Goal: Information Seeking & Learning: Understand process/instructions

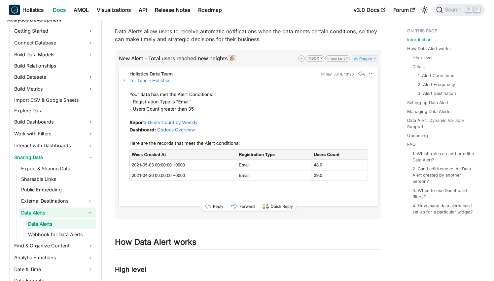
scroll to position [59, 0]
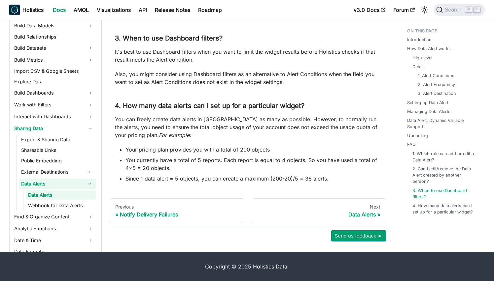
scroll to position [1883, 0]
click at [360, 214] on div "Data Alerts" at bounding box center [318, 214] width 123 height 7
click at [368, 212] on div "Data Alerts" at bounding box center [318, 214] width 123 height 7
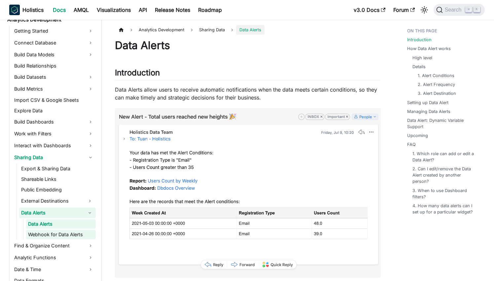
click at [65, 236] on link "Webhook for Data Alerts" at bounding box center [61, 234] width 70 height 9
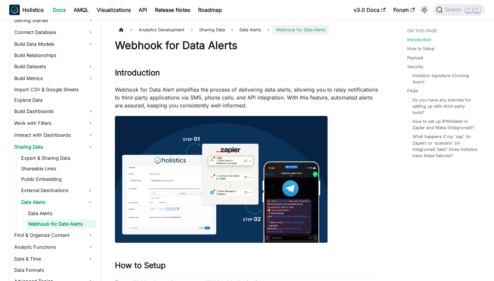
scroll to position [153, 0]
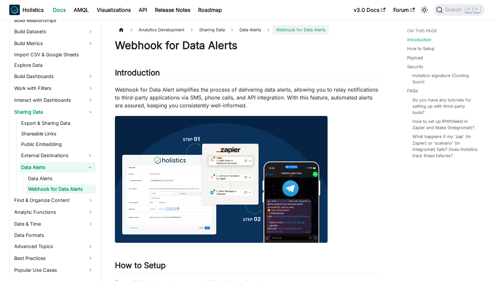
click at [34, 167] on link "Data Alerts" at bounding box center [51, 167] width 65 height 11
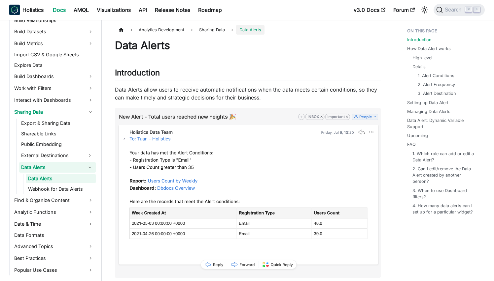
click at [304, 90] on p "Data Alerts allow users to receive automatic notifications when the data meets …" at bounding box center [248, 94] width 266 height 16
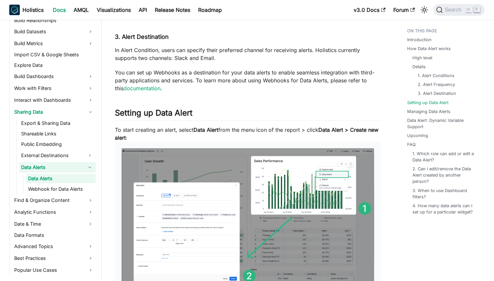
scroll to position [695, 0]
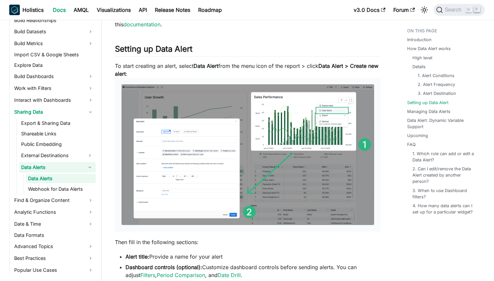
click at [175, 159] on img at bounding box center [247, 154] width 252 height 141
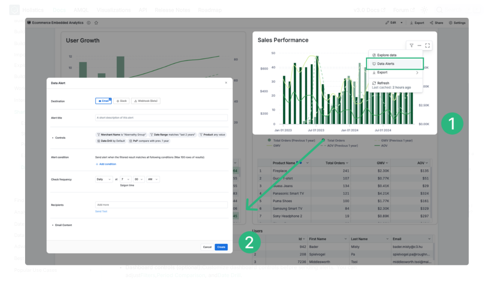
click at [479, 80] on div at bounding box center [247, 140] width 494 height 281
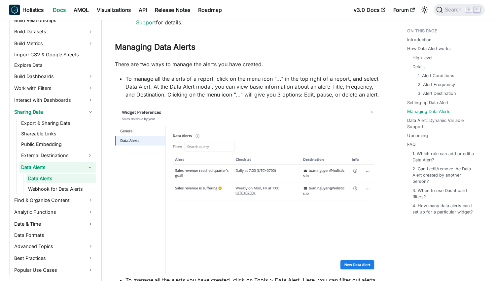
scroll to position [1067, 0]
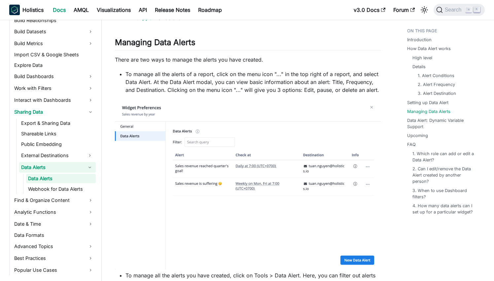
click at [336, 72] on li "To manage all the alerts of a report, click on the menu icon "..." in the top r…" at bounding box center [252, 82] width 255 height 24
click at [364, 73] on li "To manage all the alerts of a report, click on the menu icon "..." in the top r…" at bounding box center [252, 82] width 255 height 24
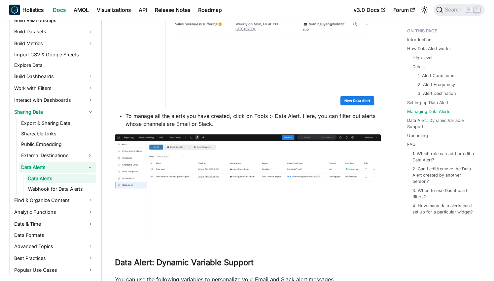
scroll to position [1227, 0]
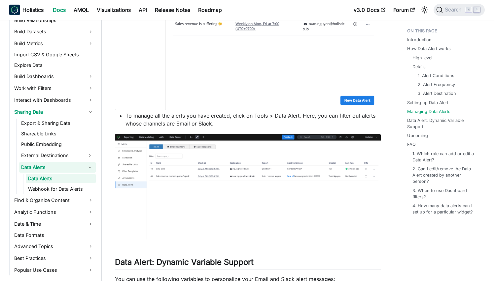
click at [267, 178] on img at bounding box center [248, 187] width 266 height 106
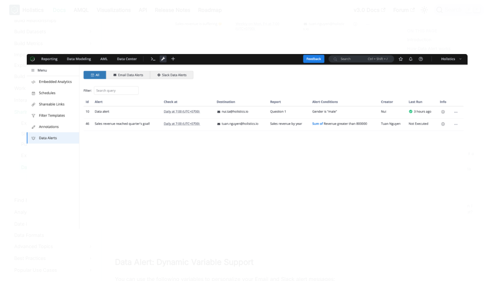
click at [278, 132] on img at bounding box center [247, 141] width 440 height 175
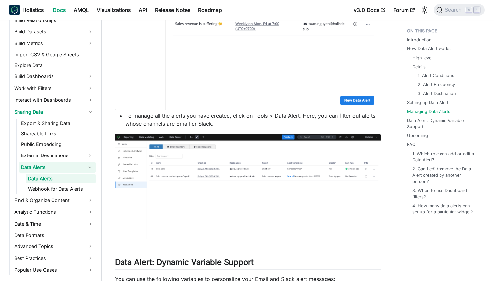
click at [326, 163] on img at bounding box center [248, 187] width 266 height 106
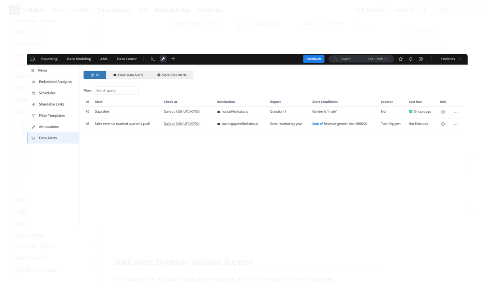
click at [326, 163] on img at bounding box center [247, 141] width 440 height 175
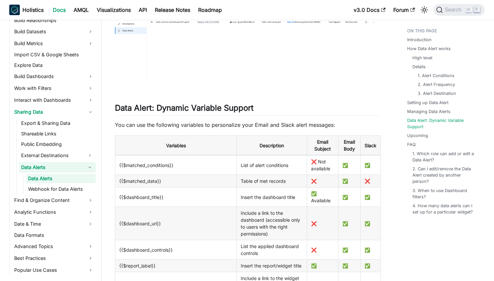
scroll to position [1426, 0]
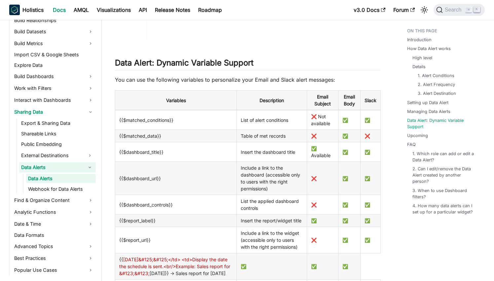
click at [248, 118] on td "List of alert conditions" at bounding box center [272, 120] width 70 height 20
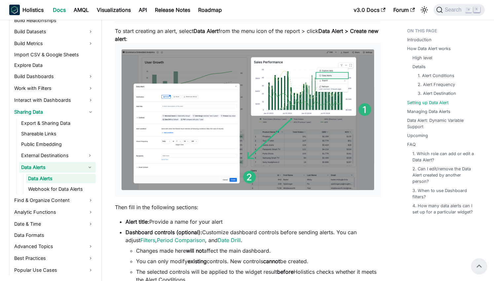
scroll to position [728, 0]
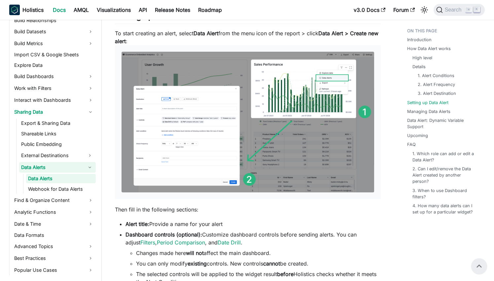
click at [220, 124] on img at bounding box center [247, 122] width 252 height 141
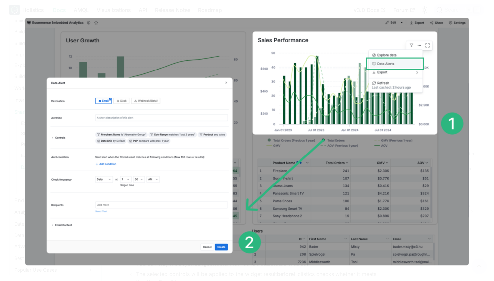
click at [220, 124] on img at bounding box center [246, 141] width 443 height 248
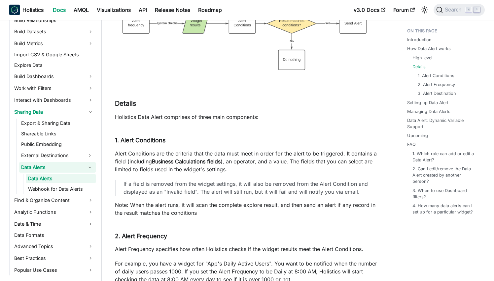
scroll to position [365, 0]
click at [218, 153] on p "Alert Conditions are the criteria that the data must meet in order for the aler…" at bounding box center [248, 162] width 266 height 24
click at [219, 153] on p "Alert Conditions are the criteria that the data must meet in order for the aler…" at bounding box center [248, 162] width 266 height 24
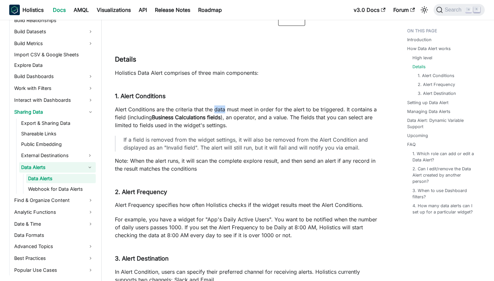
scroll to position [410, 0]
click at [433, 75] on link "1. Alert Conditions" at bounding box center [437, 76] width 37 height 6
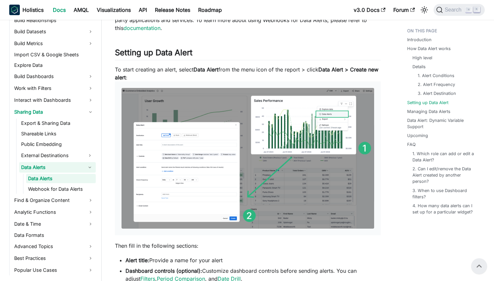
scroll to position [689, 0]
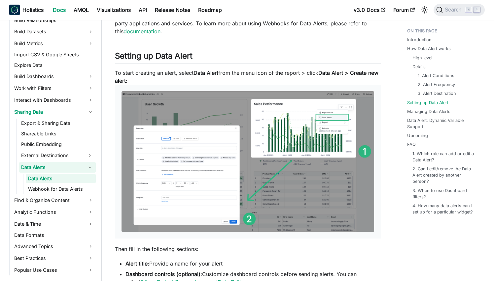
click at [255, 72] on p "To start creating an alert, select Data Alert from the menu icon of the report …" at bounding box center [248, 154] width 266 height 170
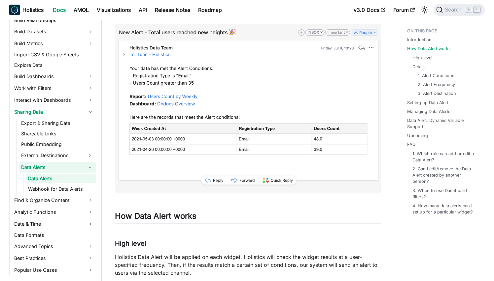
scroll to position [240, 0]
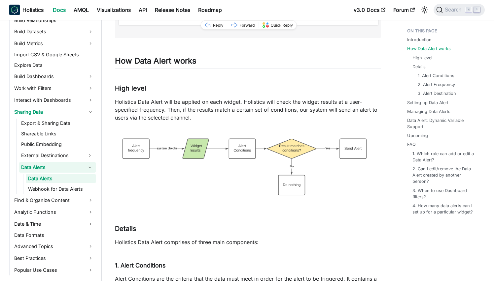
click at [269, 99] on p "Holistics Data Alert will be applied on each widget. Holistics will check the w…" at bounding box center [248, 110] width 266 height 24
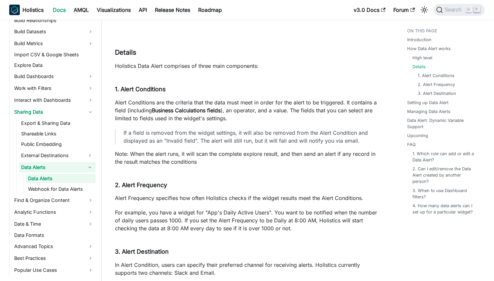
scroll to position [416, 0]
click at [267, 101] on p "Alert Conditions are the criteria that the data must meet in order for the aler…" at bounding box center [248, 111] width 266 height 24
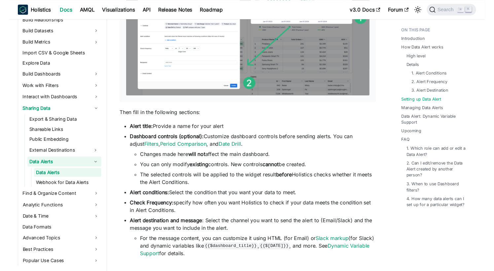
scroll to position [880, 0]
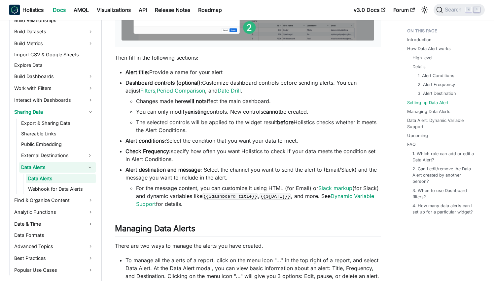
click at [267, 101] on li "Changes made here will not affect the main dashboard." at bounding box center [258, 101] width 244 height 8
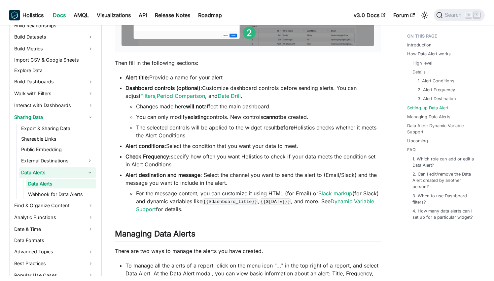
scroll to position [724, 0]
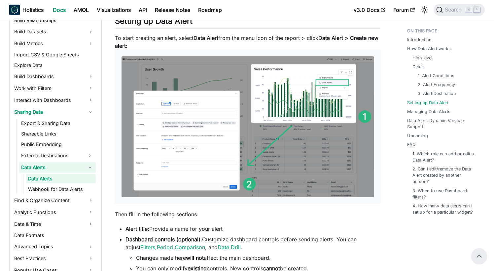
click at [209, 137] on img at bounding box center [247, 126] width 252 height 141
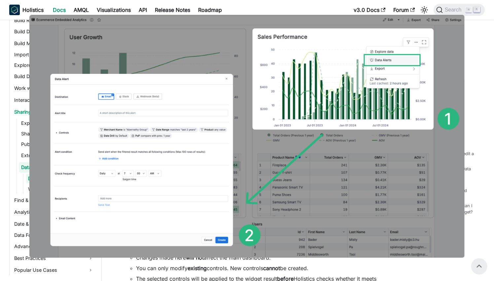
click at [300, 269] on li "You can only modify existing controls. New controls cannot be created." at bounding box center [258, 269] width 244 height 8
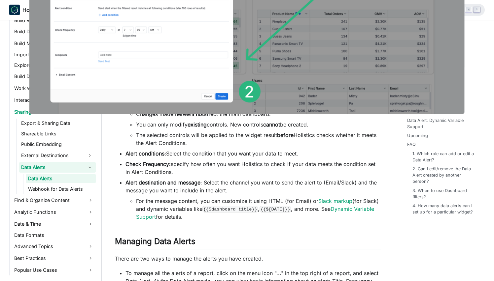
scroll to position [889, 0]
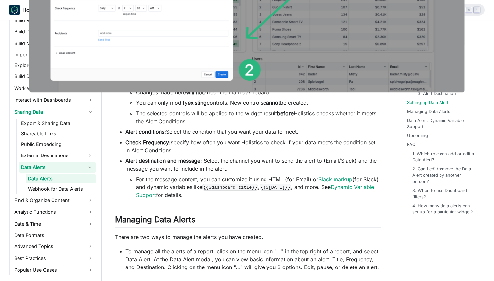
click at [295, 171] on li "Alert destination and message : Select the channel you want to send the alert t…" at bounding box center [252, 178] width 255 height 42
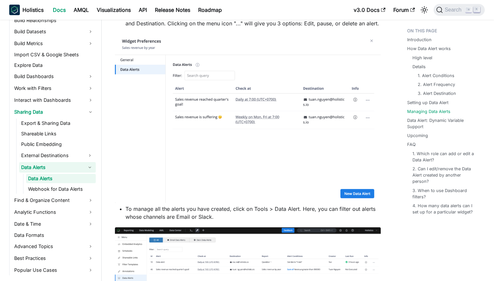
scroll to position [1204, 0]
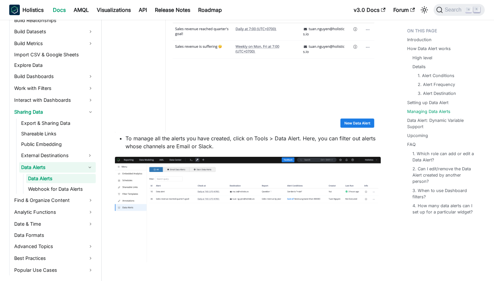
click at [292, 140] on li "To manage all the alerts you have created, click on Tools > Data Alert. Here, y…" at bounding box center [252, 143] width 255 height 16
